Goal: Find contact information: Obtain details needed to contact an individual or organization

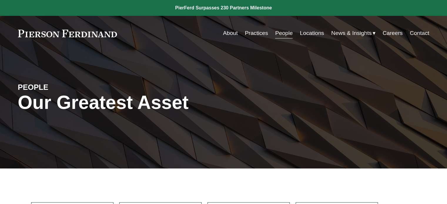
click at [279, 36] on link "People" at bounding box center [284, 33] width 18 height 11
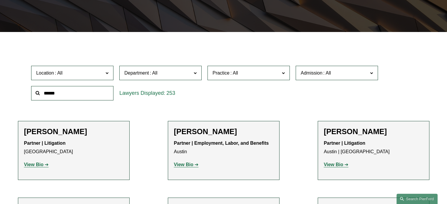
scroll to position [147, 0]
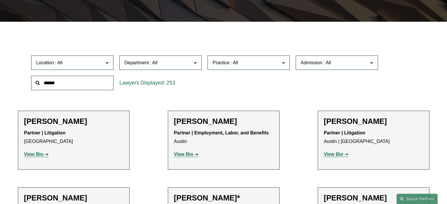
click at [78, 84] on input "text" at bounding box center [72, 83] width 82 height 14
paste input "**********"
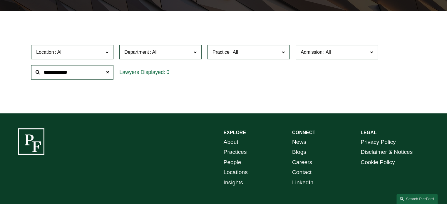
scroll to position [77, 0]
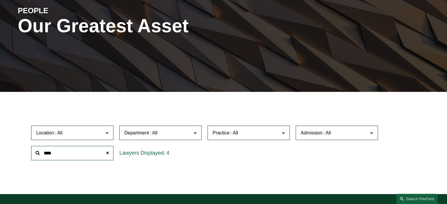
type input "****"
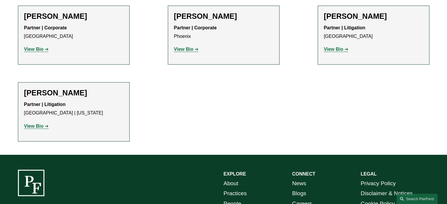
scroll to position [253, 0]
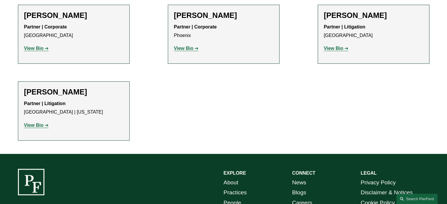
click at [31, 126] on strong "View Bio" at bounding box center [33, 125] width 19 height 5
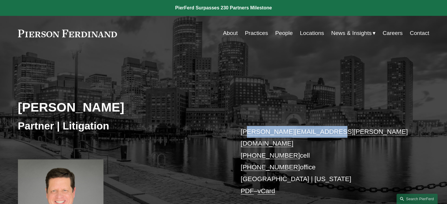
drag, startPoint x: 328, startPoint y: 123, endPoint x: 244, endPoint y: 125, distance: 84.1
click at [244, 125] on div "John T. Gutkoski Partner | Litigation john.gutkoski@pierferd.com +1.617.686.225…" at bounding box center [223, 152] width 447 height 177
copy link "john.gutkoski@pierferd.com"
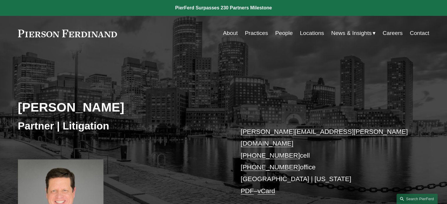
drag, startPoint x: 12, startPoint y: 32, endPoint x: 118, endPoint y: 35, distance: 105.2
click at [118, 35] on div "Skip to Content About Practices People Locations" at bounding box center [223, 33] width 447 height 35
drag, startPoint x: 118, startPoint y: 34, endPoint x: 0, endPoint y: 31, distance: 118.5
click at [0, 31] on div "Skip to Content About Practices People Locations" at bounding box center [223, 33] width 447 height 35
